Goal: Check status: Check status

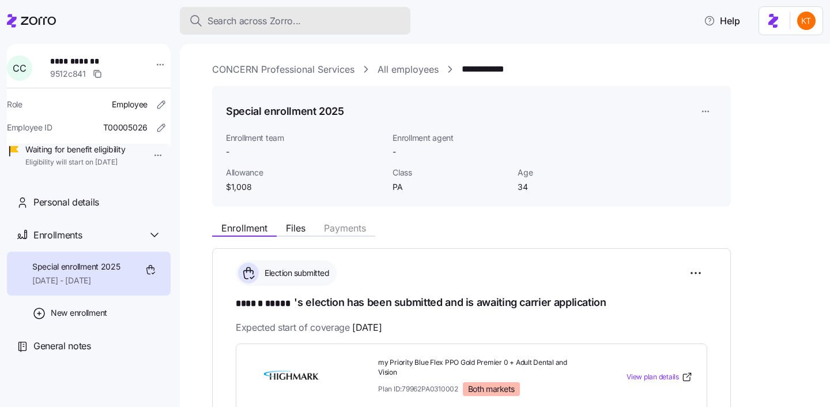
scroll to position [157, 0]
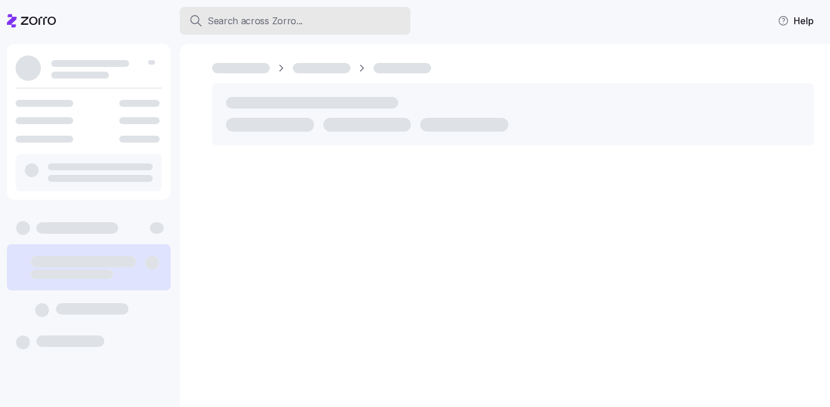
click at [349, 21] on div "Search across Zorro..." at bounding box center [295, 21] width 212 height 14
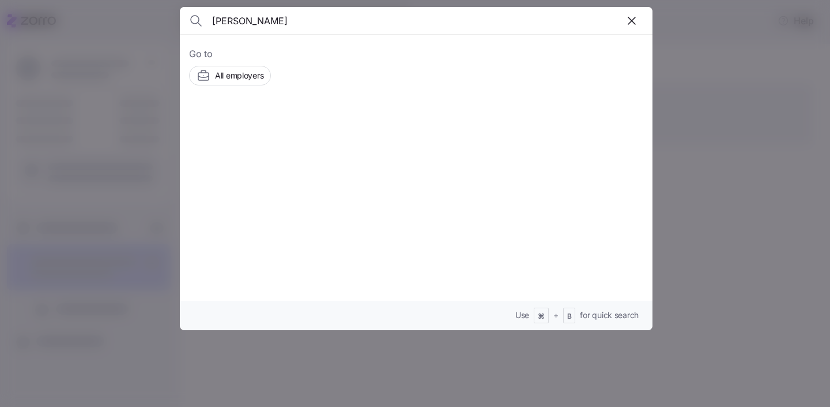
type input "[PERSON_NAME]"
click at [310, 136] on span "[PERSON_NAME]" at bounding box center [325, 130] width 75 height 14
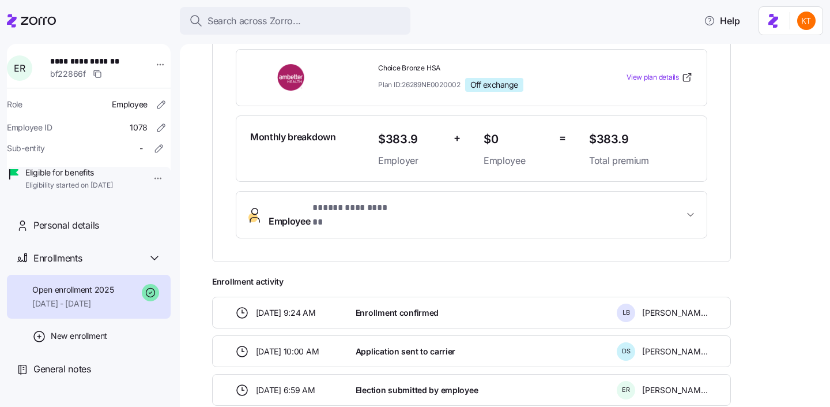
scroll to position [317, 0]
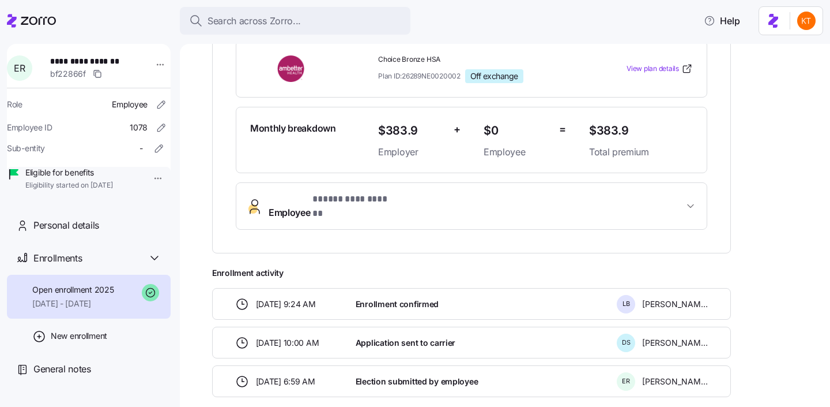
click at [405, 197] on button "**********" at bounding box center [471, 206] width 471 height 46
